Goal: Task Accomplishment & Management: Use online tool/utility

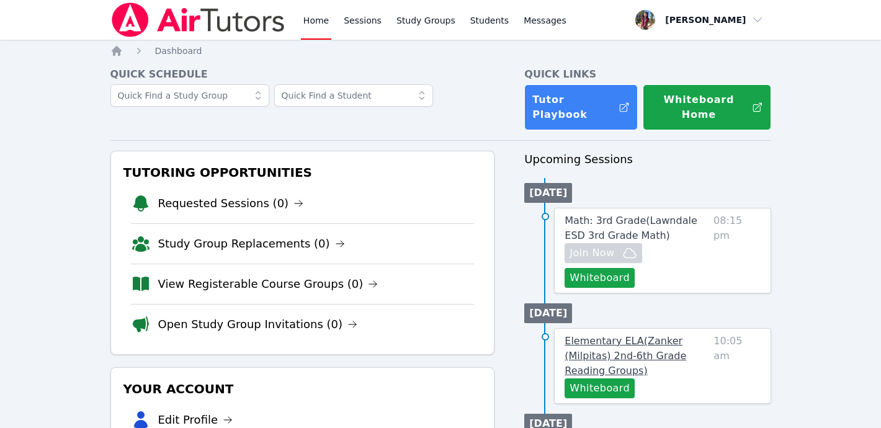
click at [662, 352] on link "Elementary ELA ( Zanker (Milpitas) 2nd-6th Grade Reading Groups )" at bounding box center [636, 356] width 144 height 45
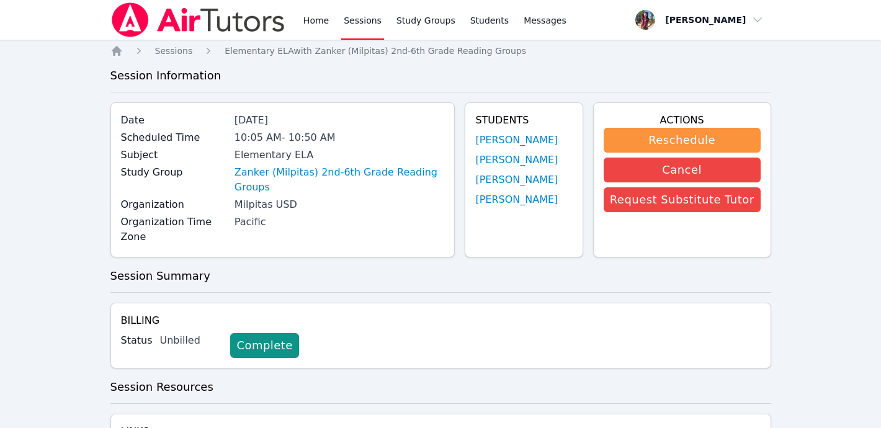
click at [204, 25] on img at bounding box center [197, 19] width 175 height 35
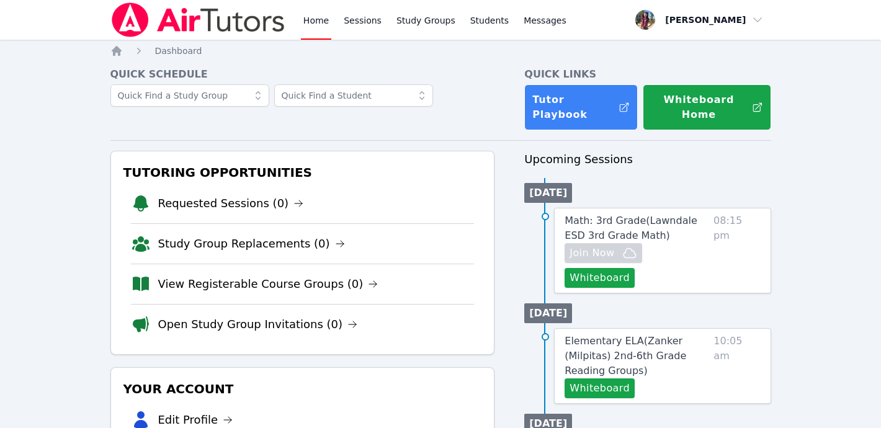
scroll to position [17, 0]
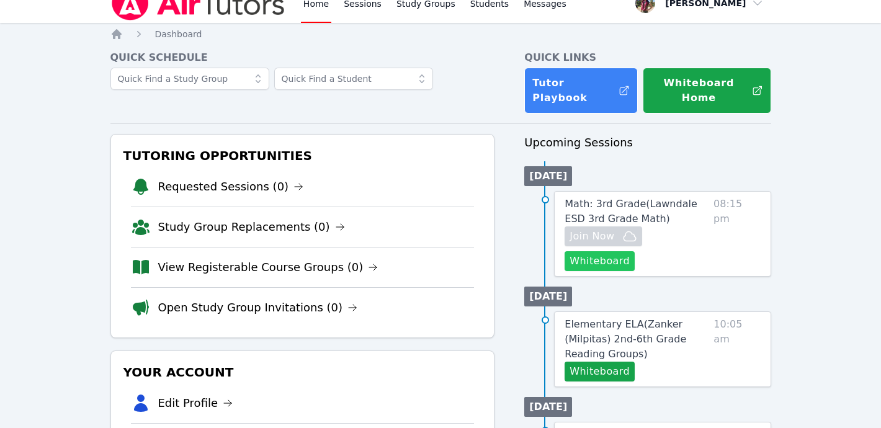
click at [594, 251] on button "Whiteboard" at bounding box center [599, 261] width 70 height 20
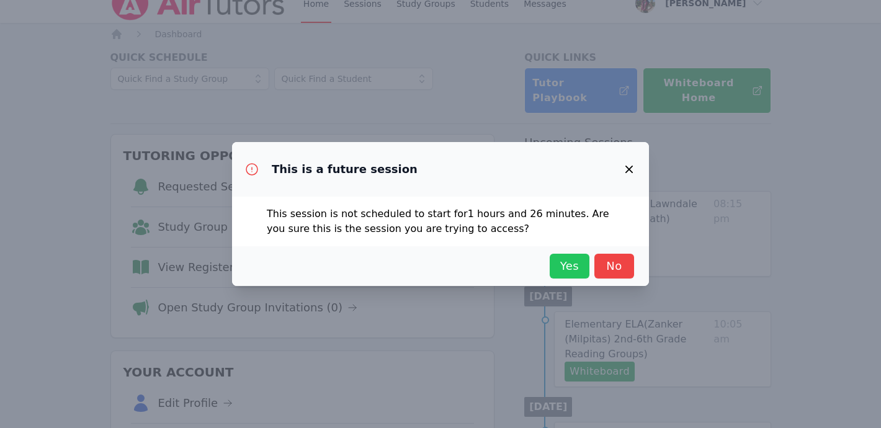
click at [564, 259] on span "Yes" at bounding box center [569, 265] width 27 height 17
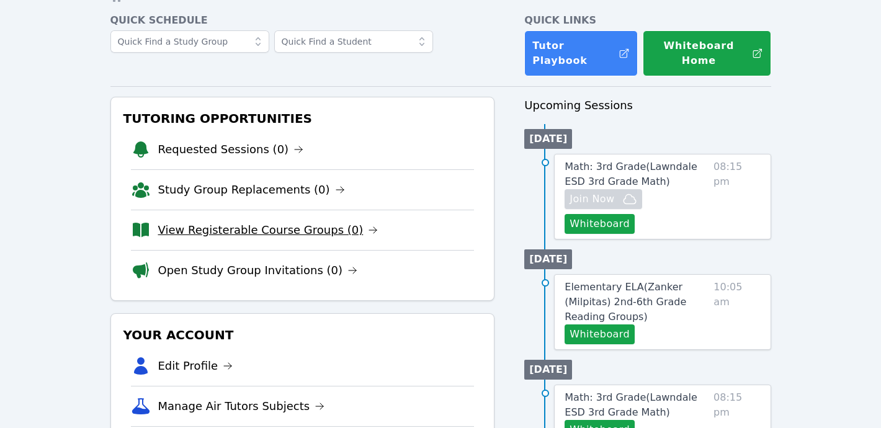
scroll to position [61, 0]
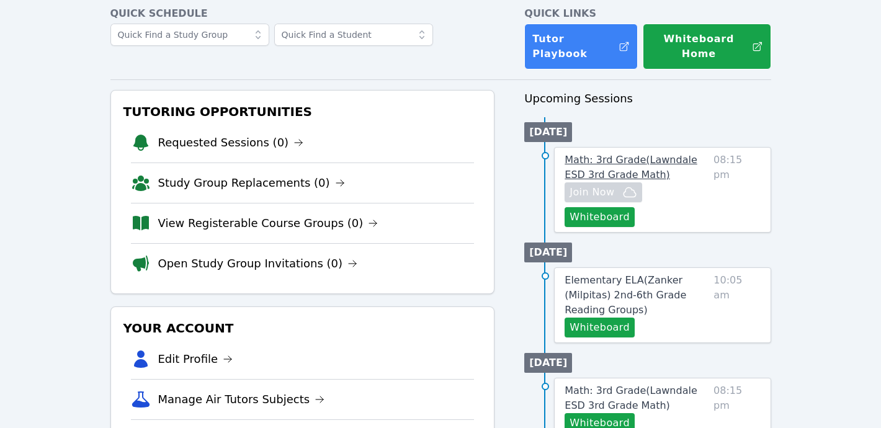
click at [650, 154] on span "Math: 3rd Grade ( Lawndale ESD 3rd Grade Math )" at bounding box center [630, 167] width 132 height 27
